Goal: Use online tool/utility: Utilize a website feature to perform a specific function

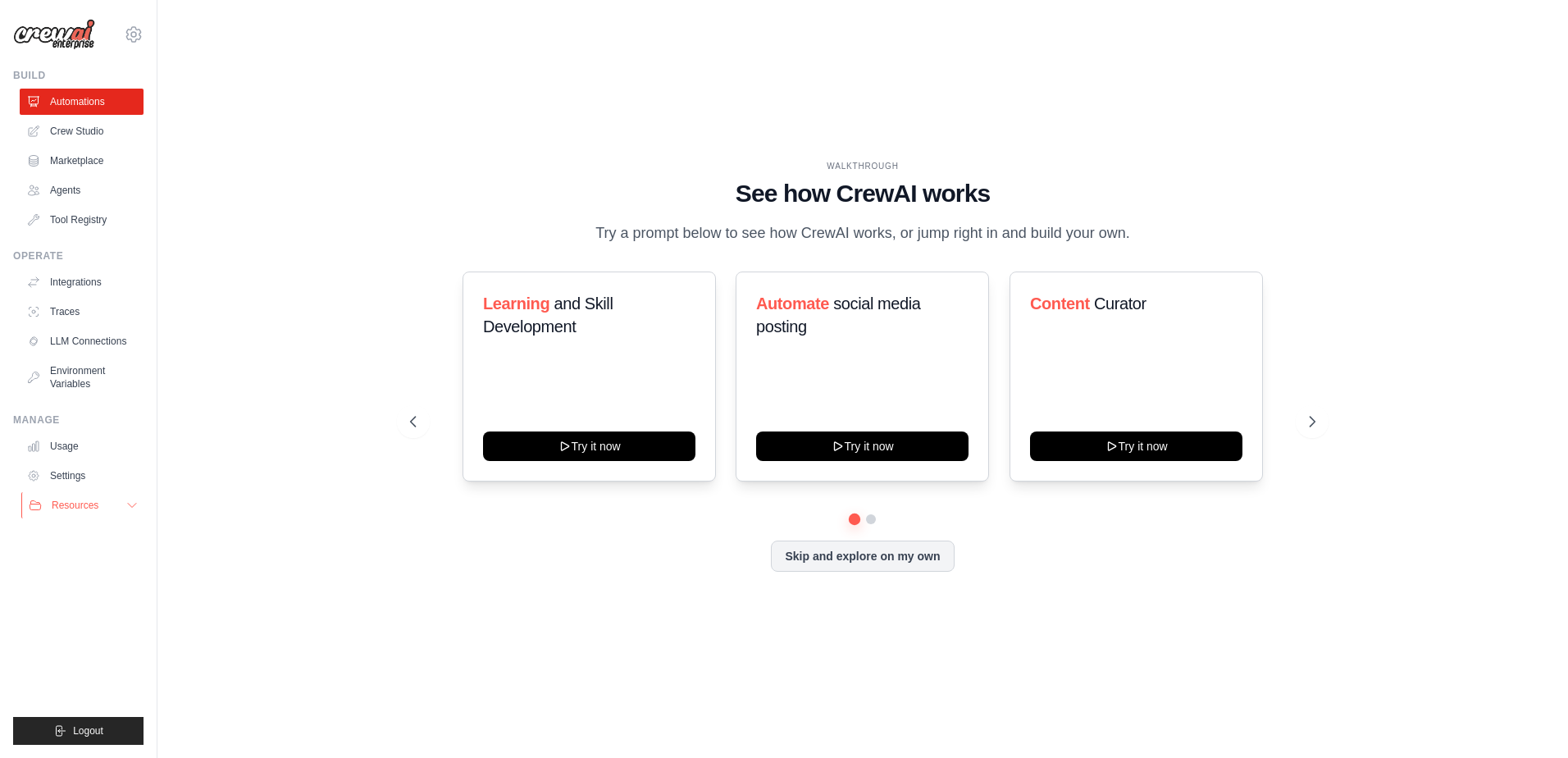
click at [96, 512] on button "Resources" at bounding box center [83, 505] width 124 height 27
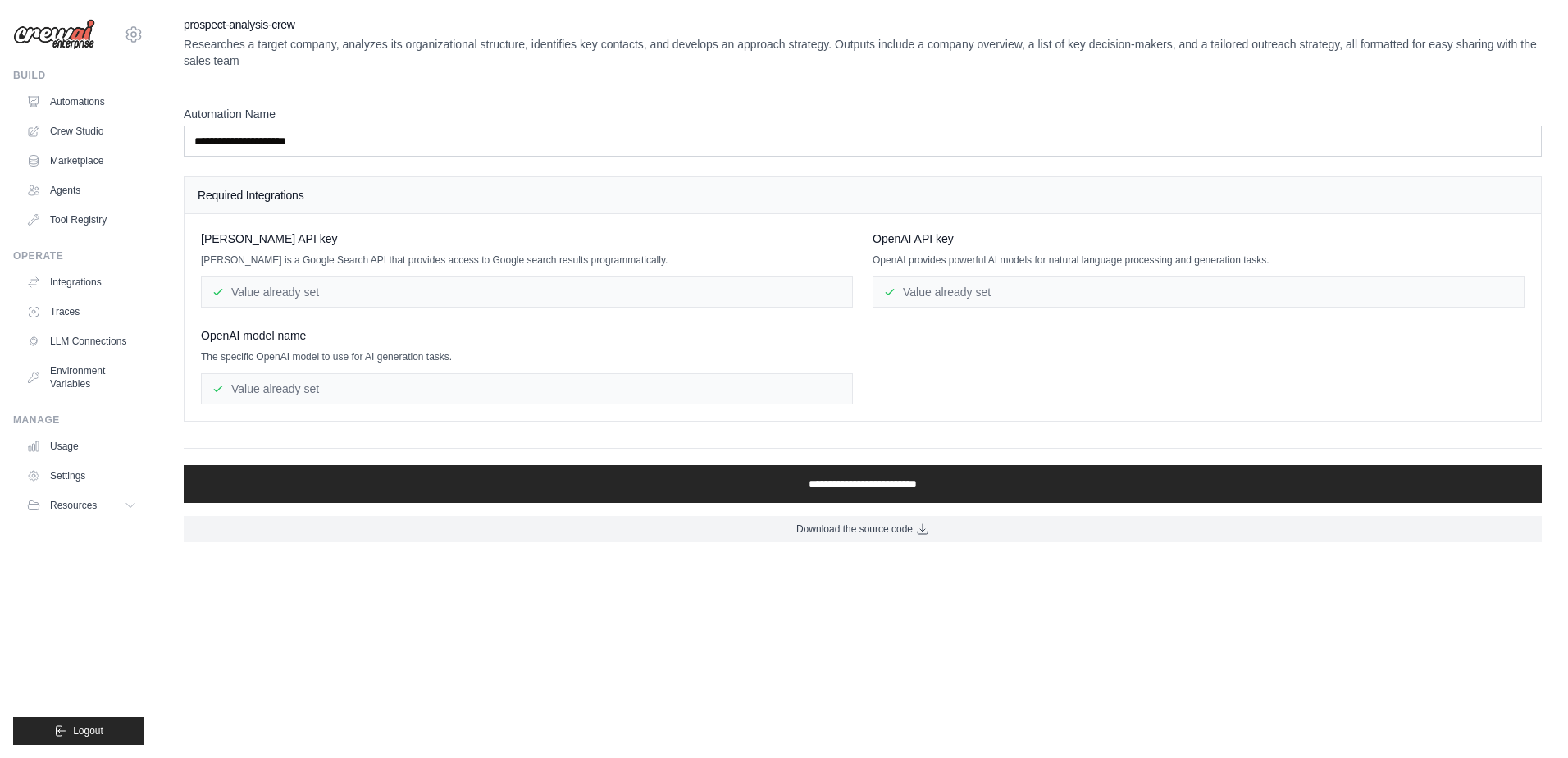
click at [901, 397] on div "[PERSON_NAME] API key [PERSON_NAME] is a Google Search API that provides access…" at bounding box center [863, 317] width 1324 height 174
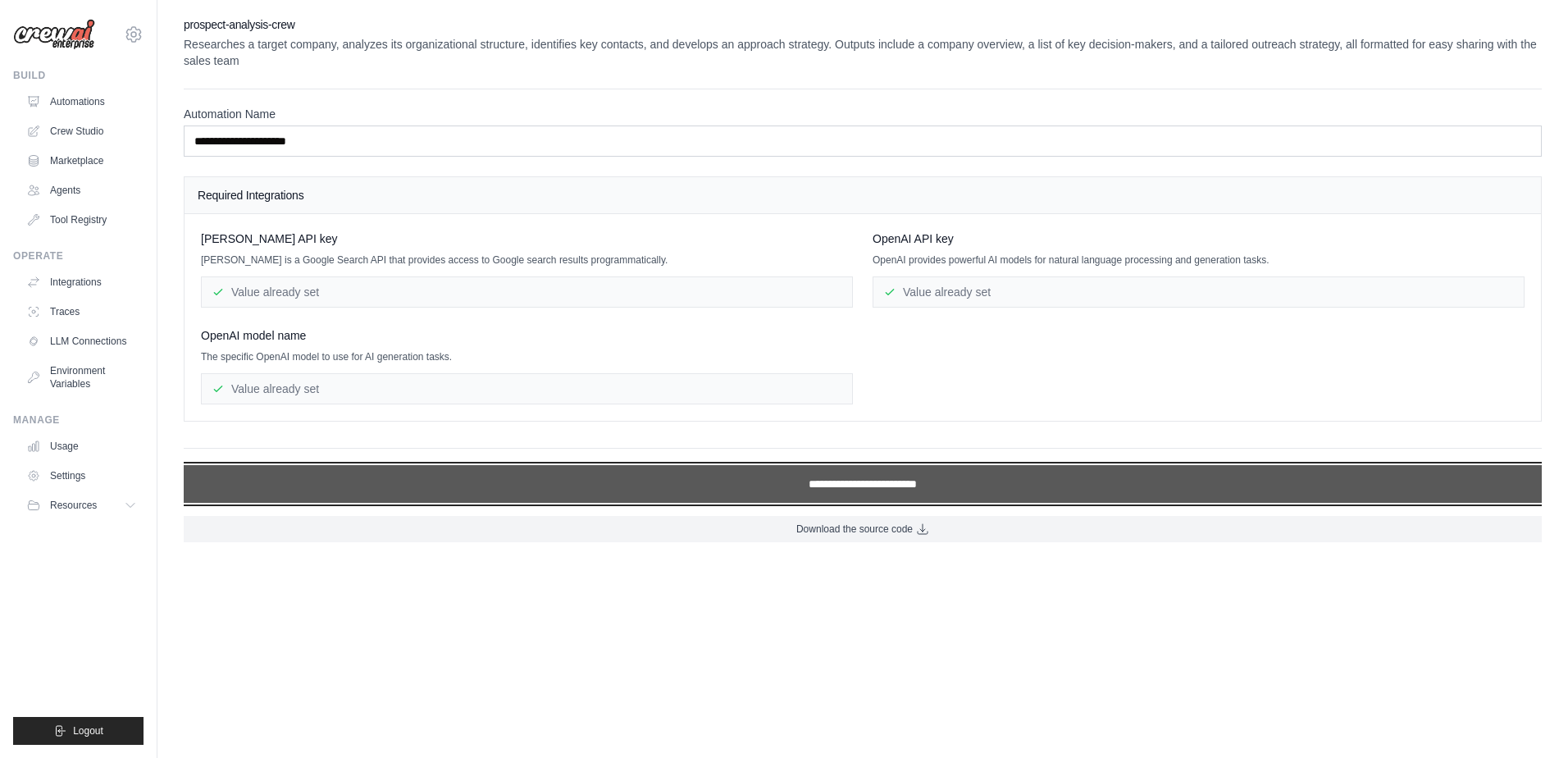
click at [784, 493] on input "**********" at bounding box center [863, 484] width 1359 height 38
